Goal: Navigation & Orientation: Find specific page/section

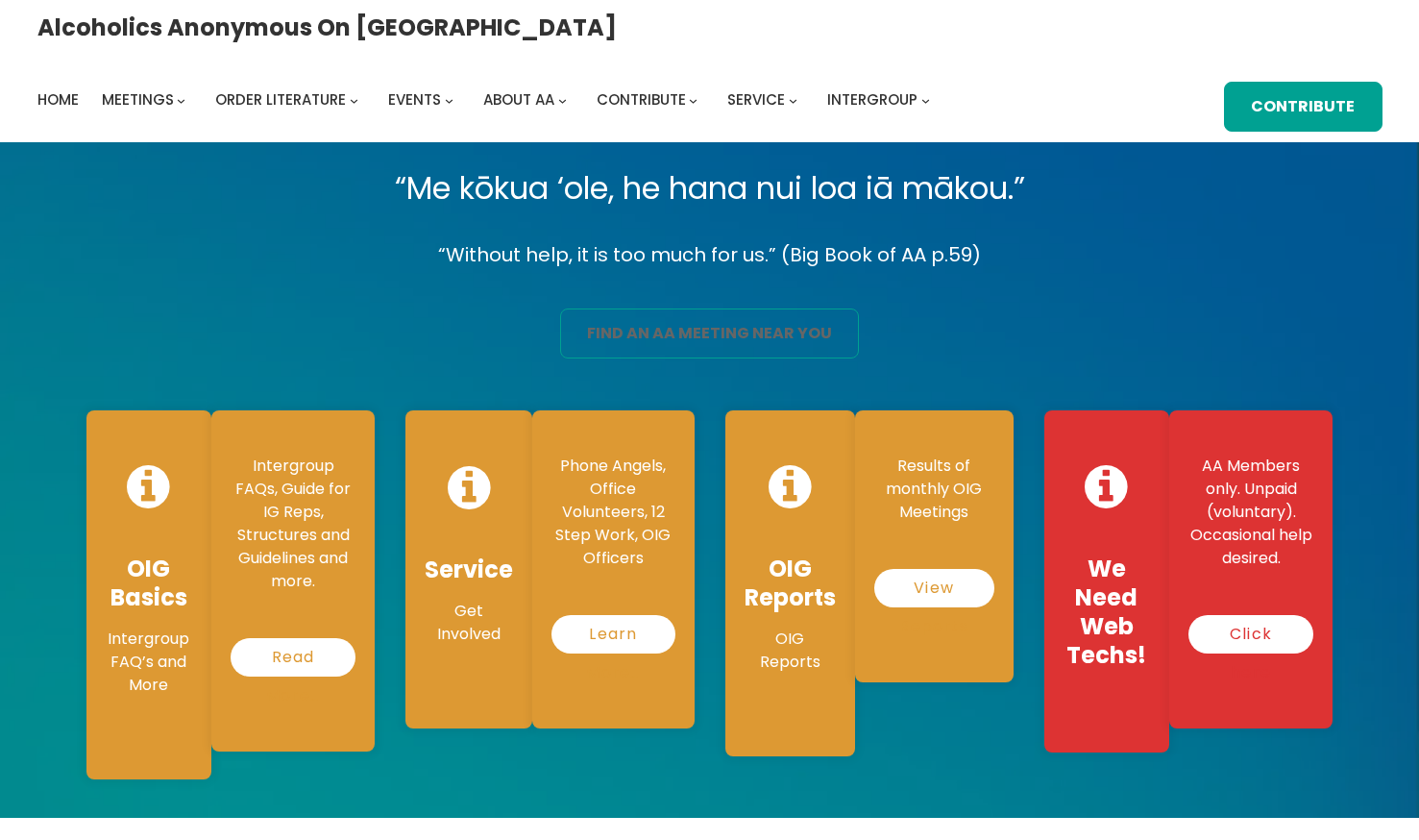
click at [650, 339] on link "find an aa meeting near you" at bounding box center [710, 333] width 300 height 50
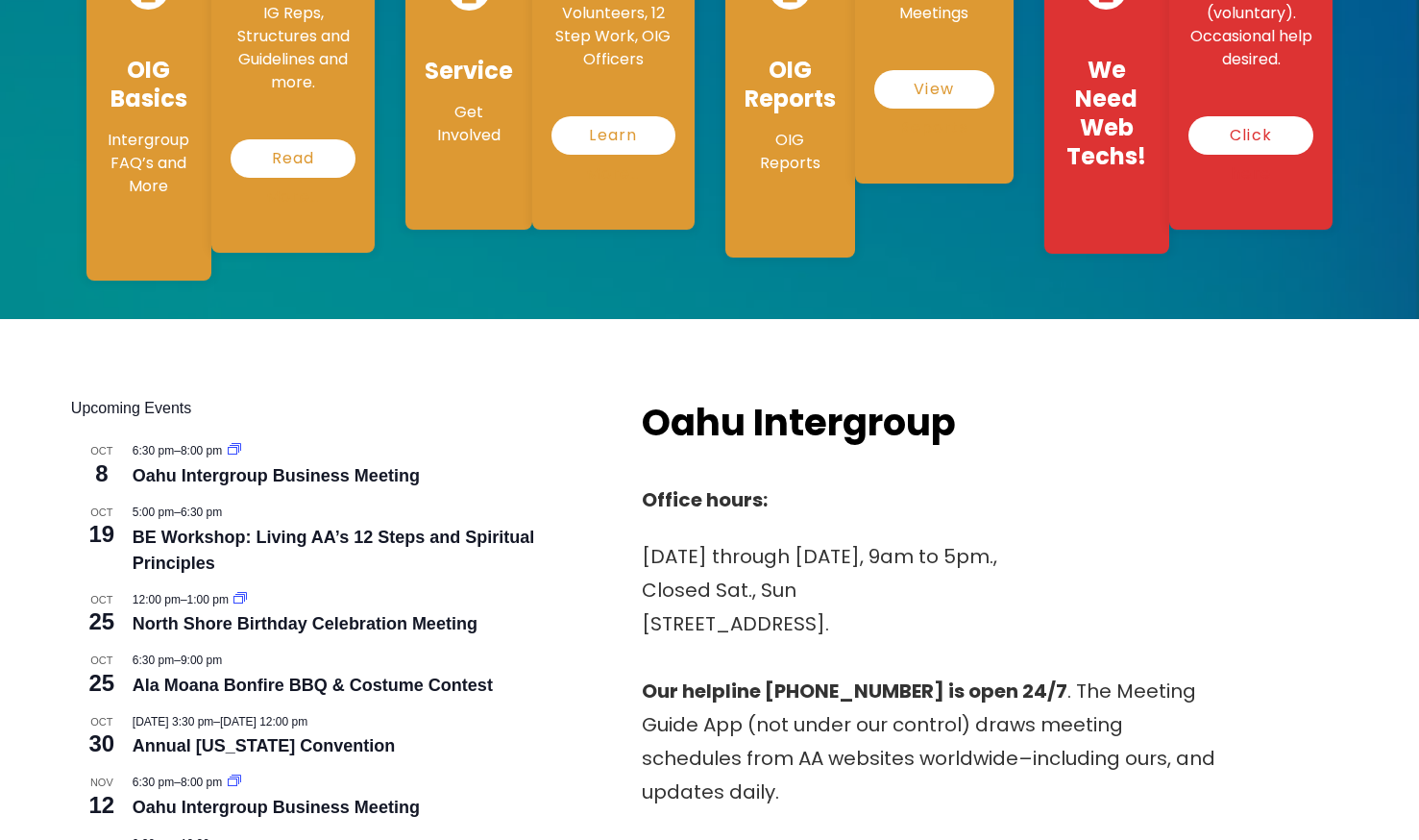
scroll to position [577, 0]
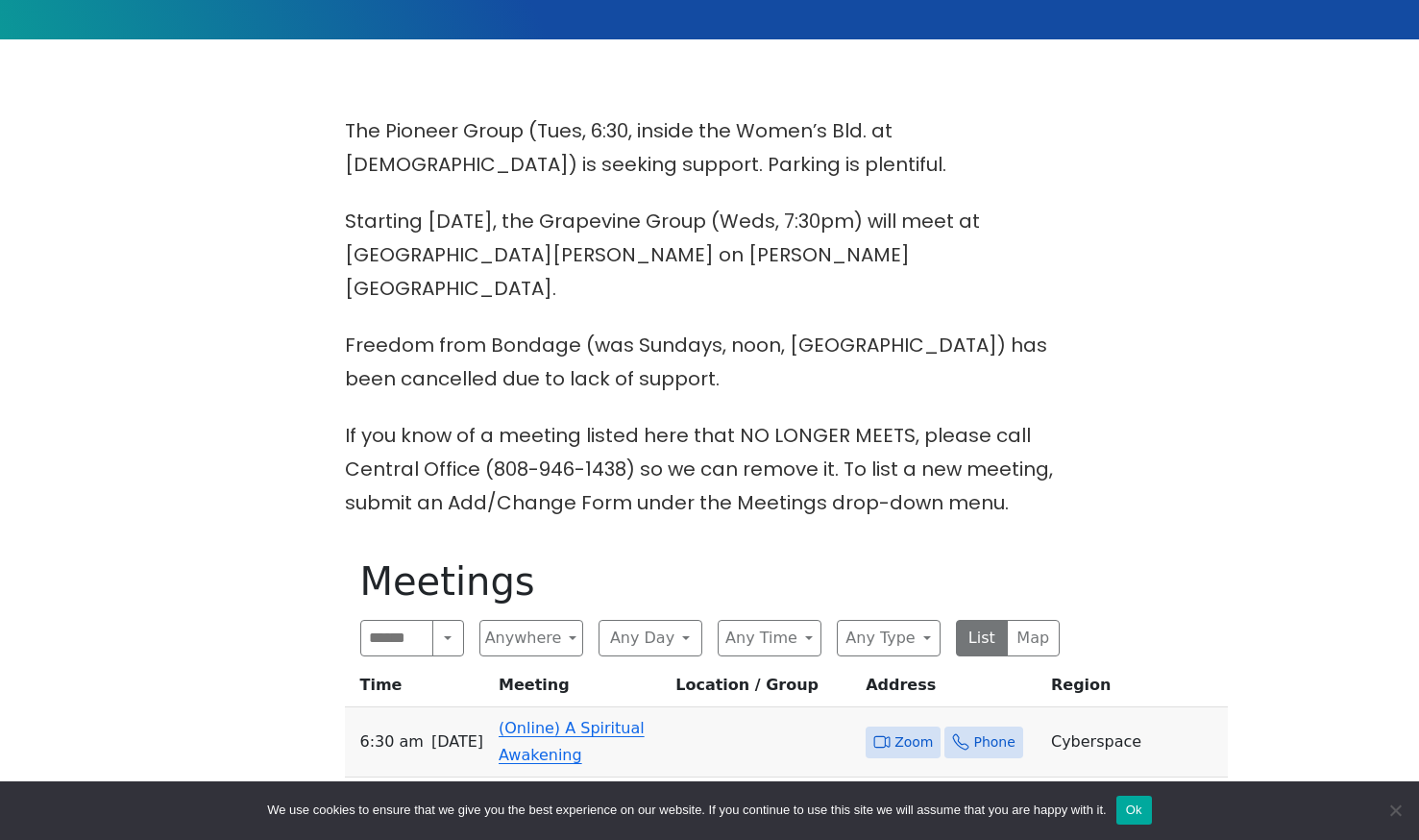
scroll to position [673, 0]
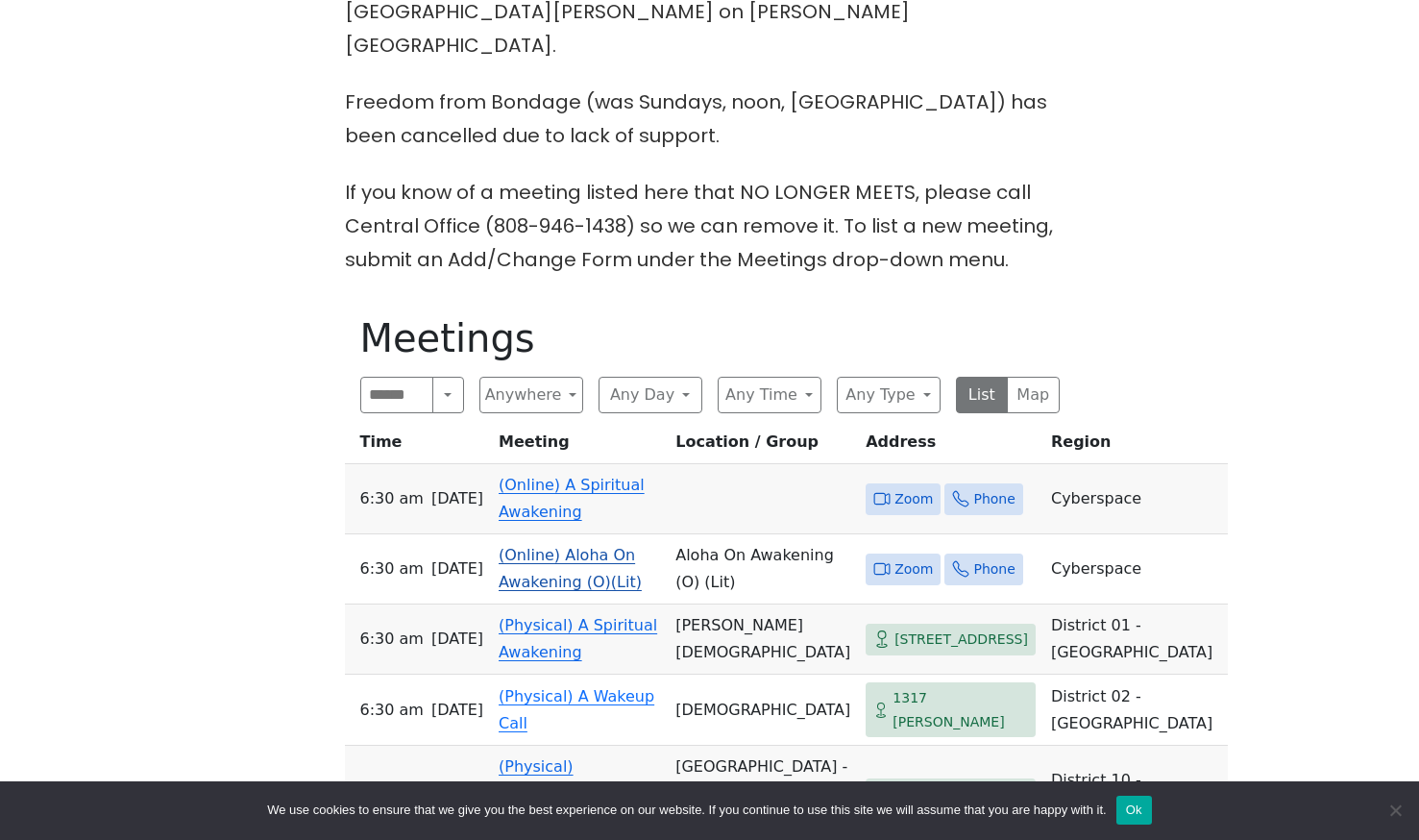
click at [551, 546] on link "(Online) Aloha On Awakening (O)(Lit)" at bounding box center [570, 568] width 143 height 46
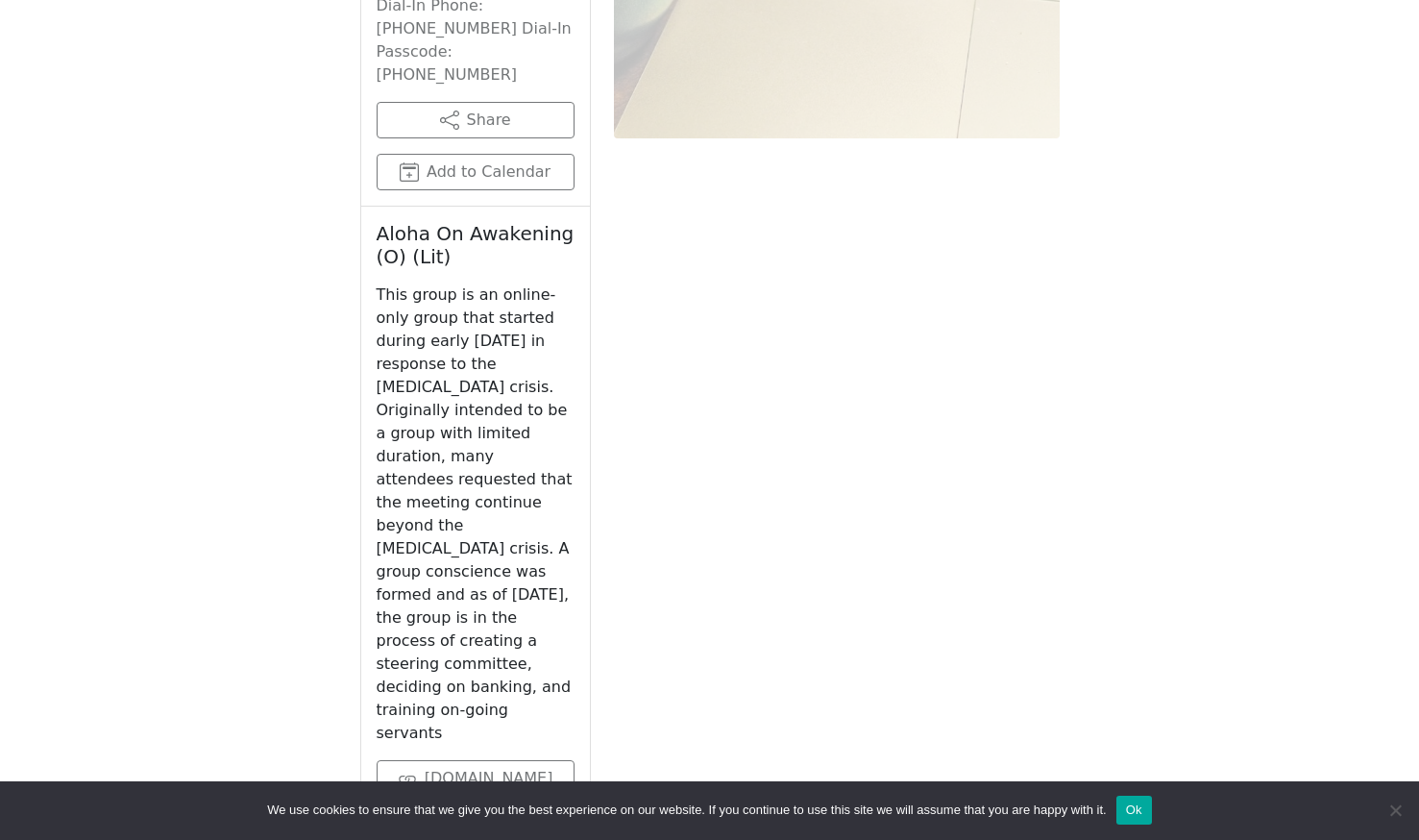
scroll to position [2093, 0]
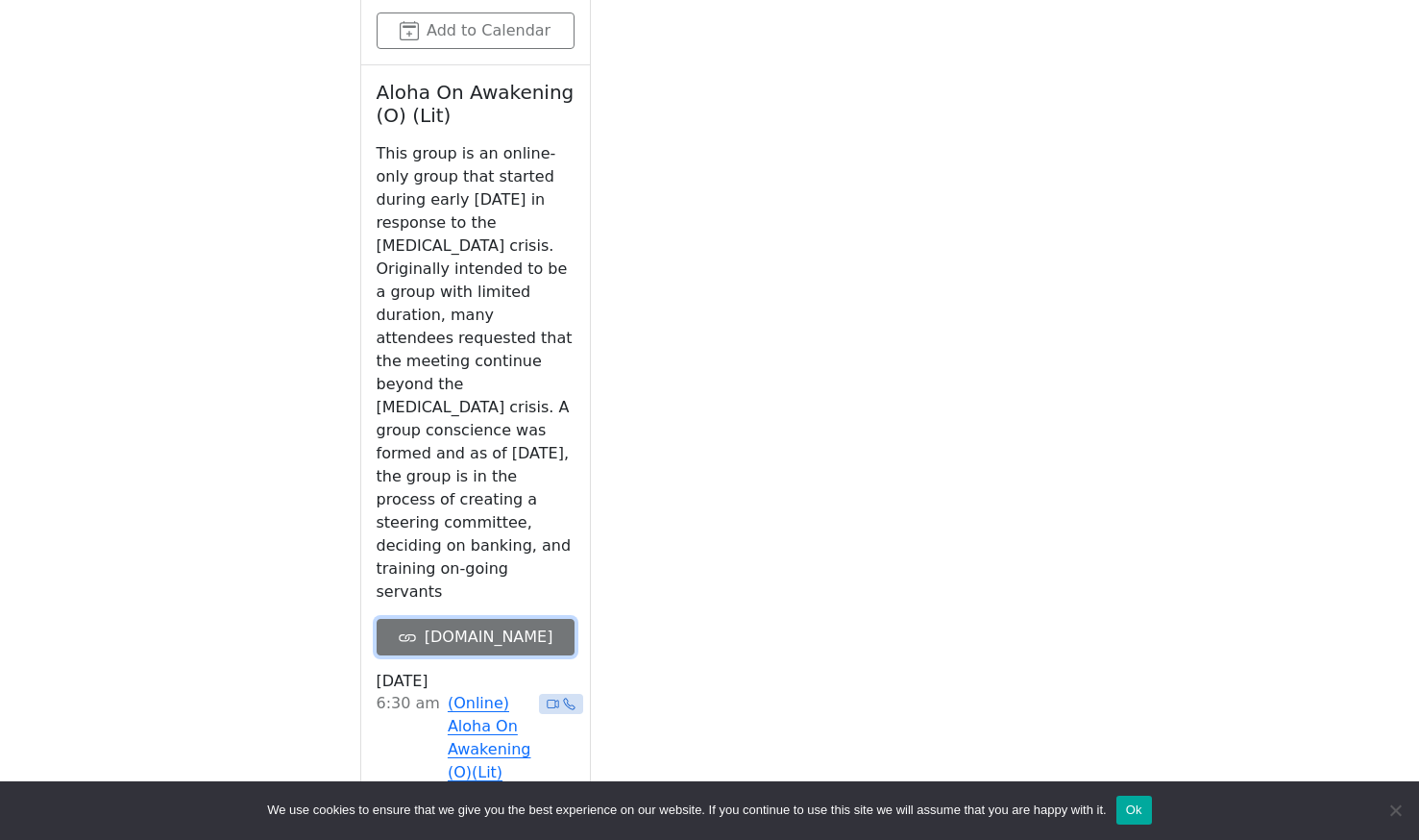
click at [497, 619] on link "on-awakening.org" at bounding box center [476, 637] width 198 height 37
